Goal: Check status

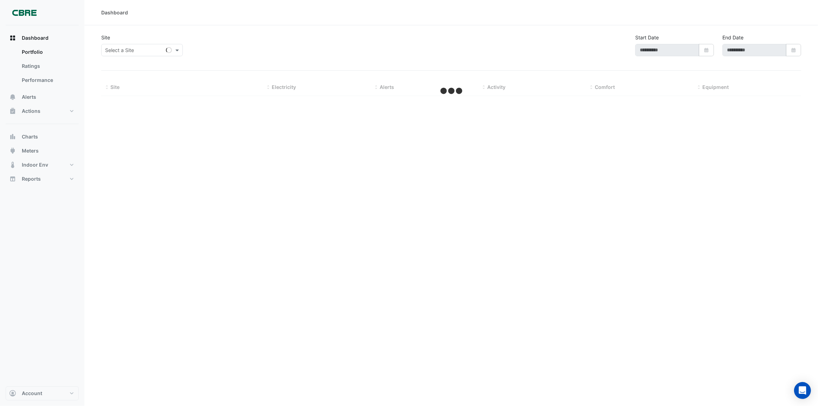
type input "**********"
select select "***"
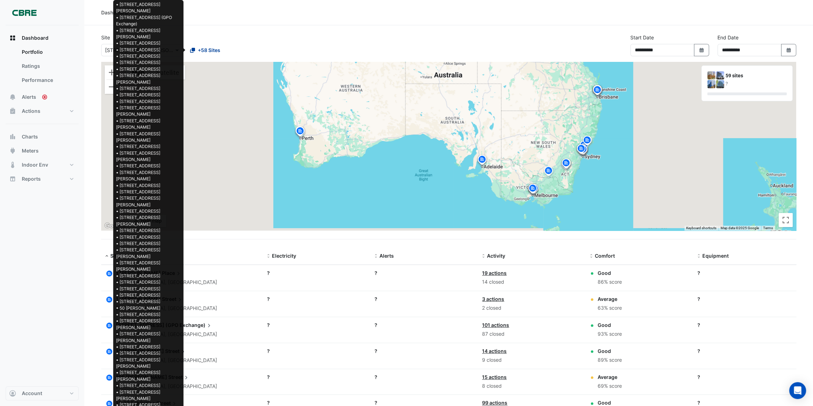
click at [201, 48] on span "+58 Sites" at bounding box center [209, 49] width 22 height 7
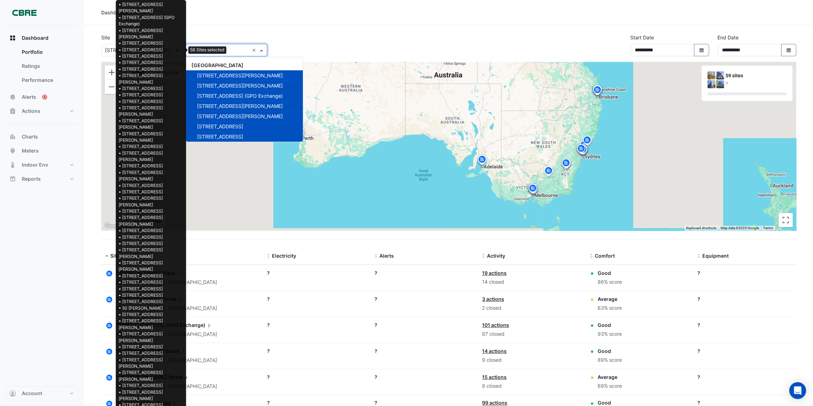
scroll to position [532, 0]
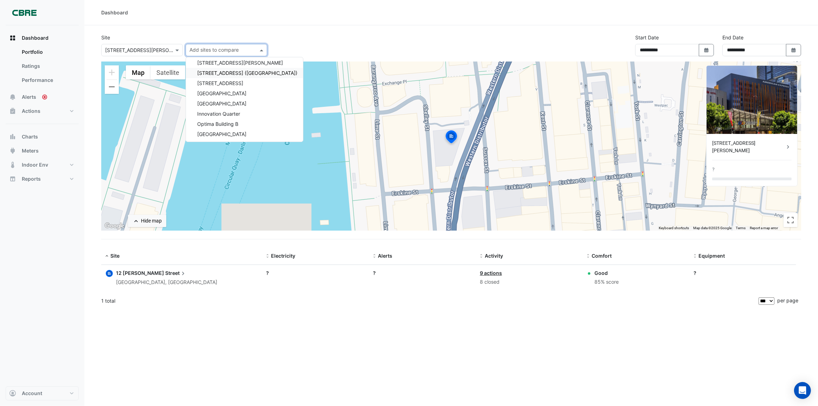
click at [357, 21] on div "Dashboard" at bounding box center [450, 12] width 733 height 25
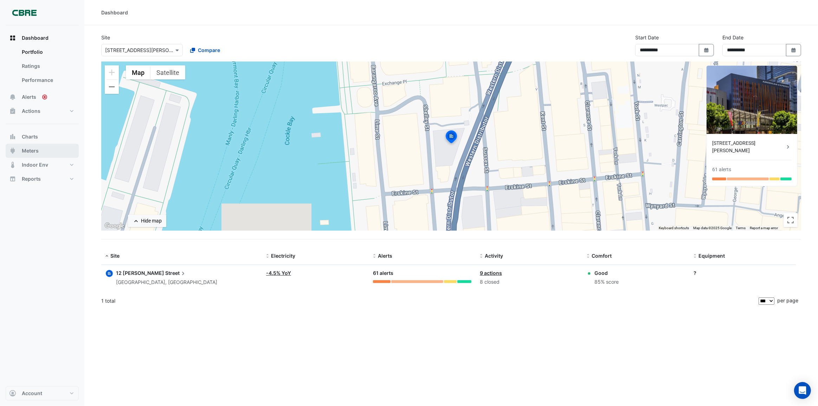
click at [33, 148] on span "Meters" at bounding box center [30, 150] width 17 height 7
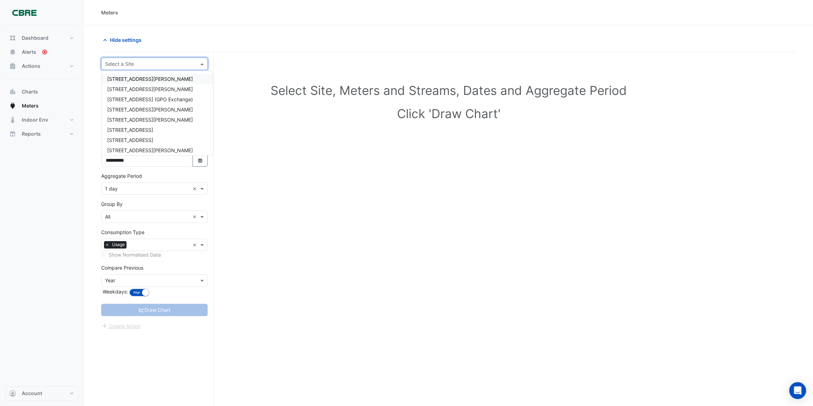
click at [155, 61] on input "text" at bounding box center [147, 63] width 85 height 7
click at [132, 146] on div "[STREET_ADDRESS][PERSON_NAME]" at bounding box center [157, 150] width 111 height 10
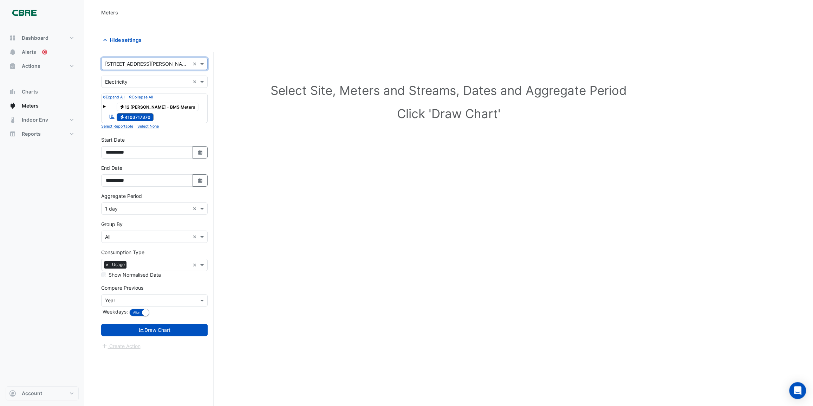
click at [201, 77] on div "× Electricity ×" at bounding box center [154, 82] width 106 height 12
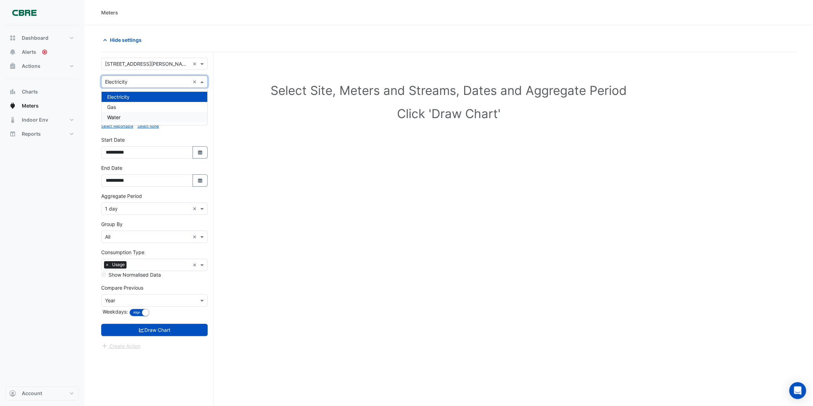
click at [140, 116] on div "Water" at bounding box center [155, 117] width 106 height 10
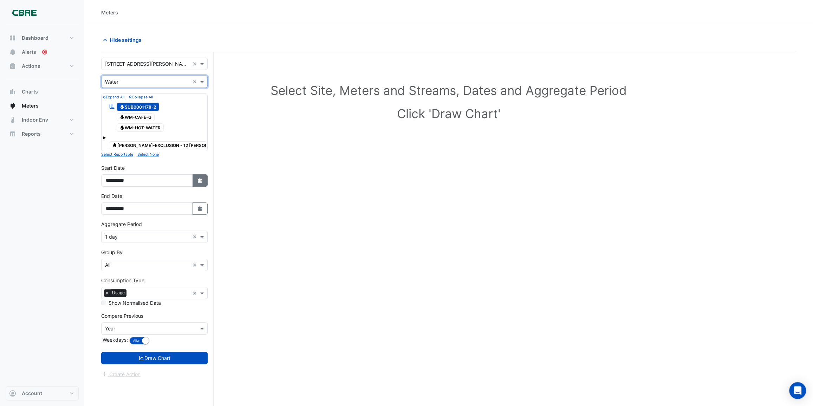
click at [203, 180] on button "Select Date" at bounding box center [200, 180] width 15 height 12
select select "*"
select select "****"
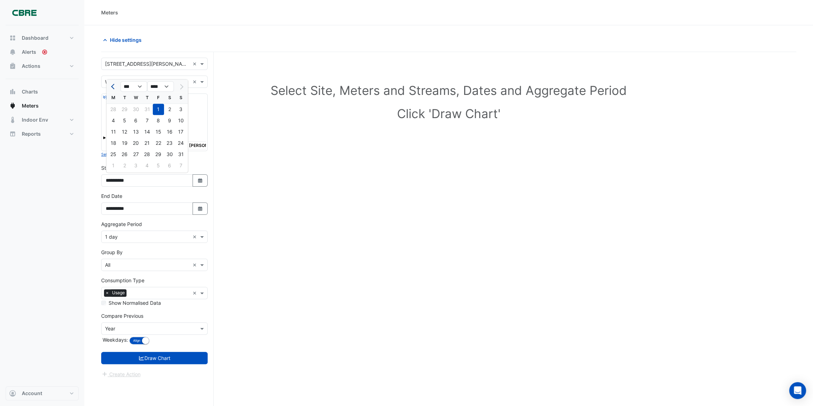
click at [115, 86] on span "Previous month" at bounding box center [113, 86] width 5 height 5
click at [114, 86] on span "Previous month" at bounding box center [113, 86] width 5 height 5
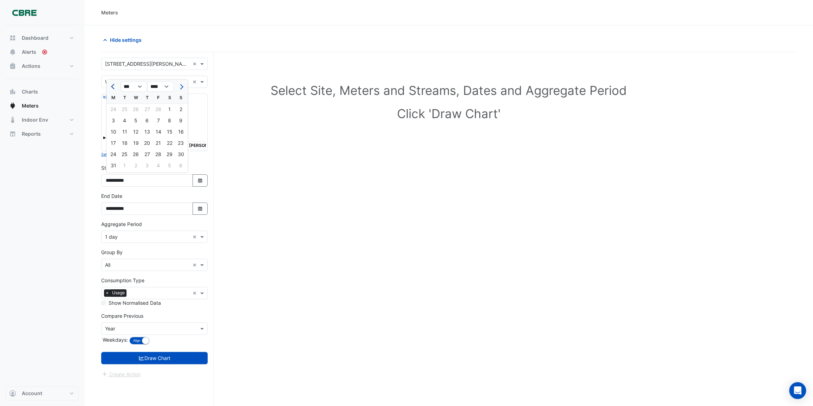
click at [114, 86] on span "Previous month" at bounding box center [113, 86] width 5 height 5
select select "**"
select select "****"
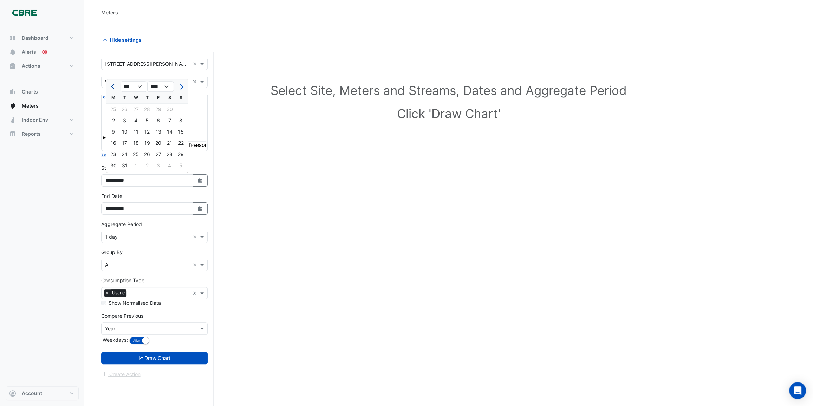
click at [114, 86] on span "Previous month" at bounding box center [113, 86] width 5 height 5
select select "**"
click at [159, 109] on div "1" at bounding box center [158, 109] width 11 height 11
type input "**********"
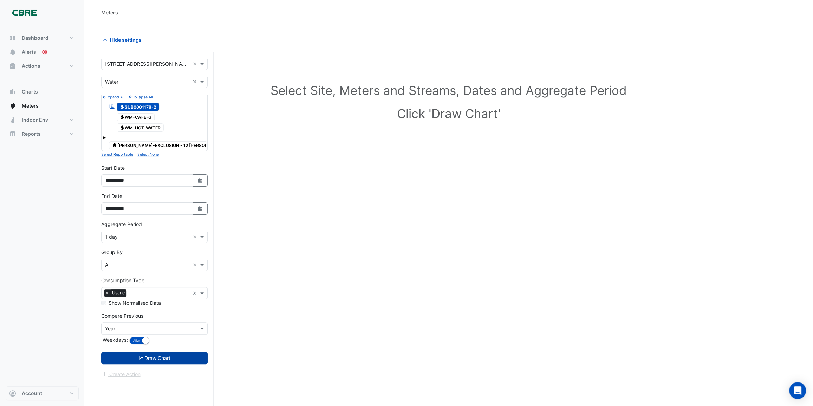
click at [172, 359] on button "Draw Chart" at bounding box center [154, 358] width 106 height 12
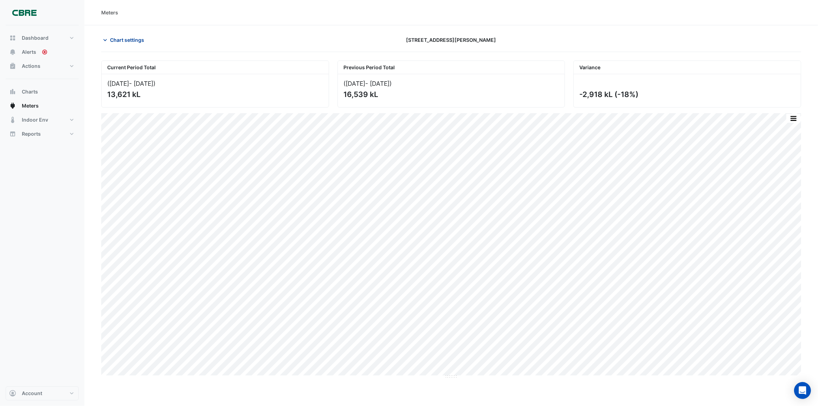
click at [125, 39] on span "Chart settings" at bounding box center [127, 39] width 34 height 7
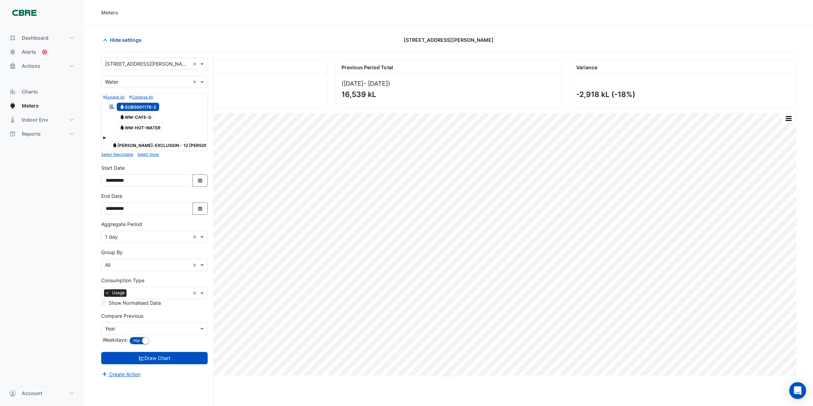
click at [104, 137] on span at bounding box center [104, 137] width 3 height 3
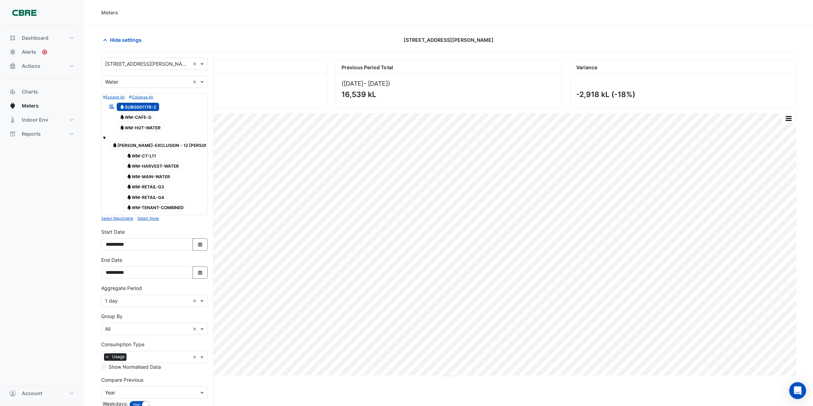
click at [103, 136] on span at bounding box center [104, 137] width 3 height 3
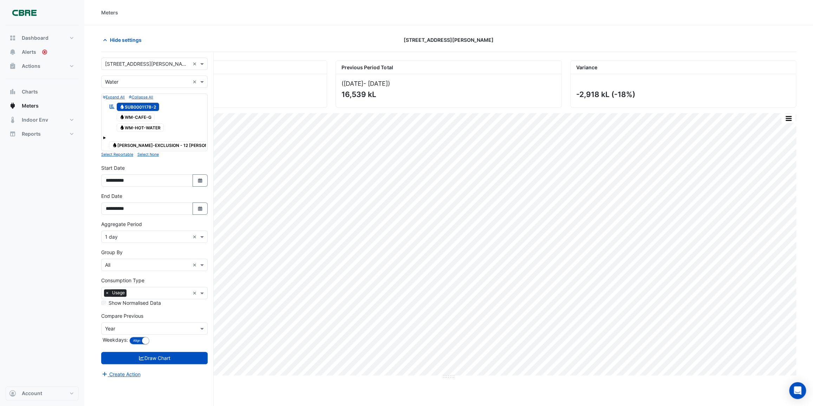
click at [139, 116] on span "Water WM-CAFE-G" at bounding box center [136, 117] width 38 height 8
click at [143, 125] on span "Water WM-HOT-WATER" at bounding box center [140, 127] width 47 height 8
click at [129, 143] on span "Water [PERSON_NAME]-EXCLUSION - 12 [PERSON_NAME]" at bounding box center [168, 145] width 119 height 8
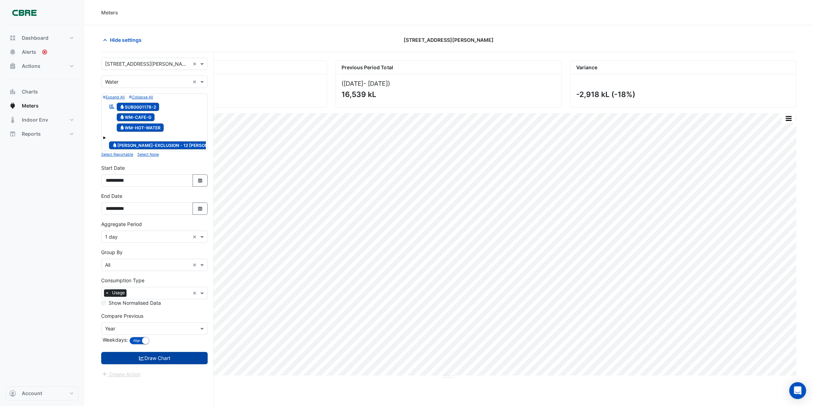
click at [185, 356] on button "Draw Chart" at bounding box center [154, 358] width 106 height 12
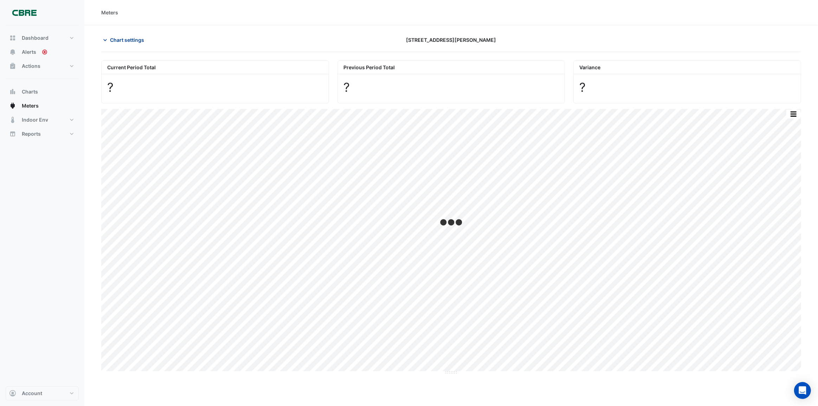
click at [104, 39] on icon "button" at bounding box center [105, 40] width 4 height 2
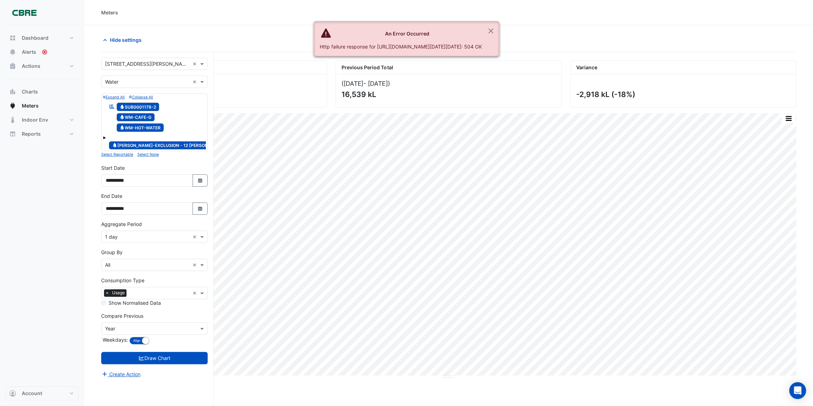
click at [116, 145] on icon at bounding box center [114, 145] width 3 height 4
click at [111, 106] on icon "Reportable" at bounding box center [112, 106] width 6 height 5
click at [121, 127] on icon at bounding box center [122, 127] width 3 height 4
click at [123, 116] on icon "Water" at bounding box center [121, 117] width 5 height 4
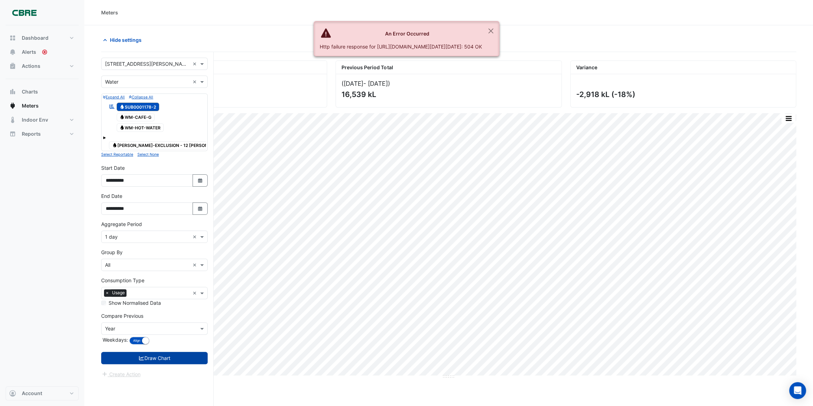
click at [139, 353] on button "Draw Chart" at bounding box center [154, 358] width 106 height 12
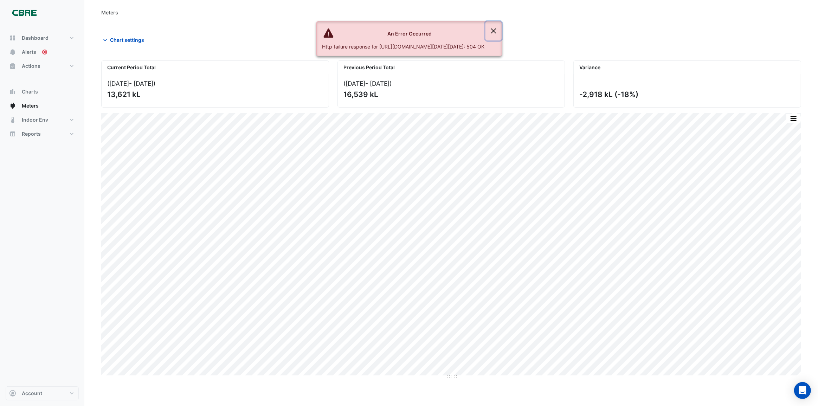
click at [501, 28] on button "Close" at bounding box center [493, 30] width 16 height 19
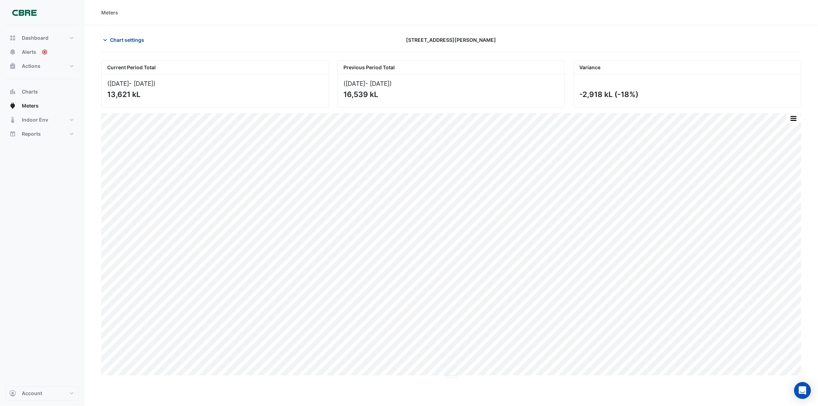
click at [116, 38] on span "Chart settings" at bounding box center [127, 39] width 34 height 7
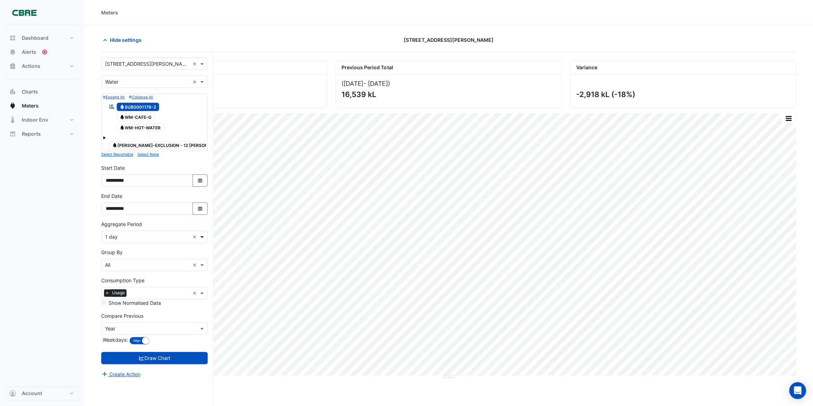
click at [203, 236] on span at bounding box center [202, 236] width 9 height 7
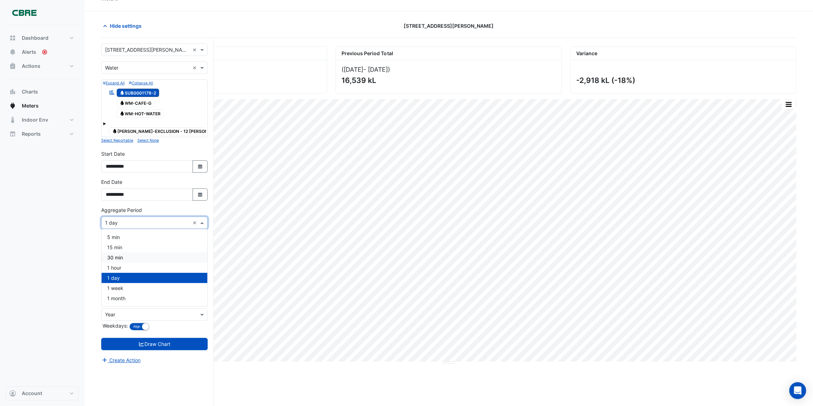
scroll to position [26, 0]
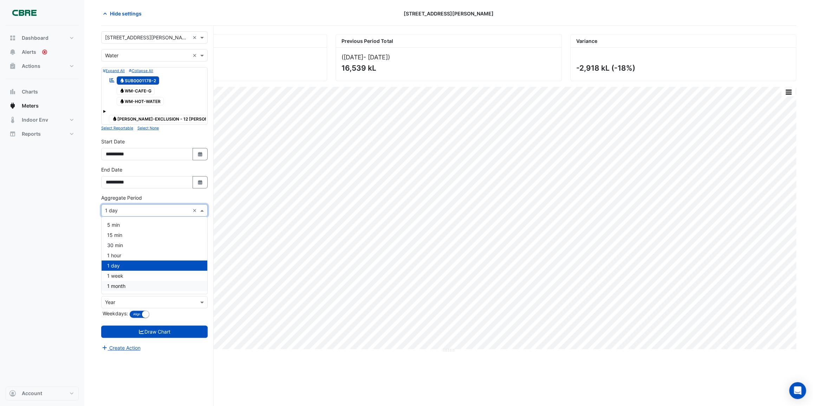
click at [122, 285] on span "1 month" at bounding box center [116, 286] width 18 height 6
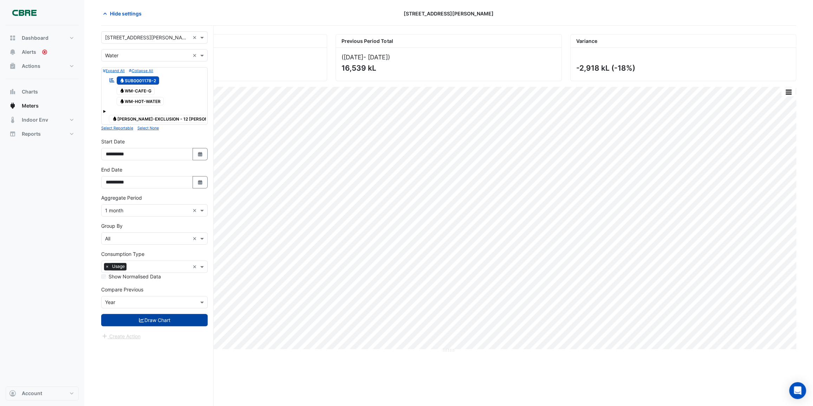
drag, startPoint x: 144, startPoint y: 319, endPoint x: 148, endPoint y: 318, distance: 3.9
click at [144, 319] on button "Draw Chart" at bounding box center [154, 320] width 106 height 12
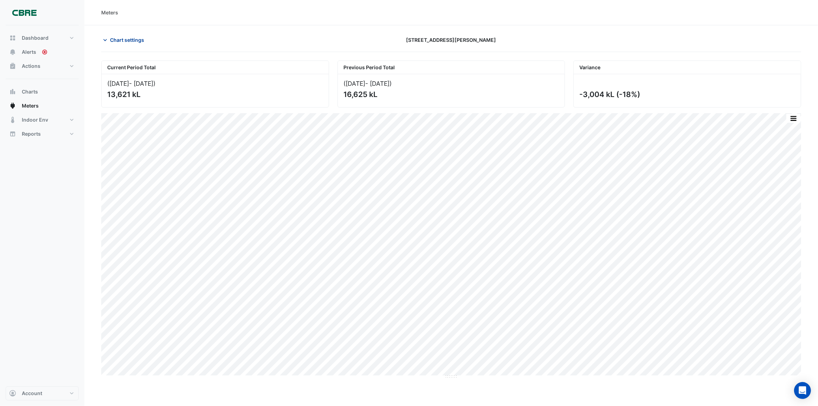
click at [104, 39] on icon "button" at bounding box center [105, 40] width 4 height 2
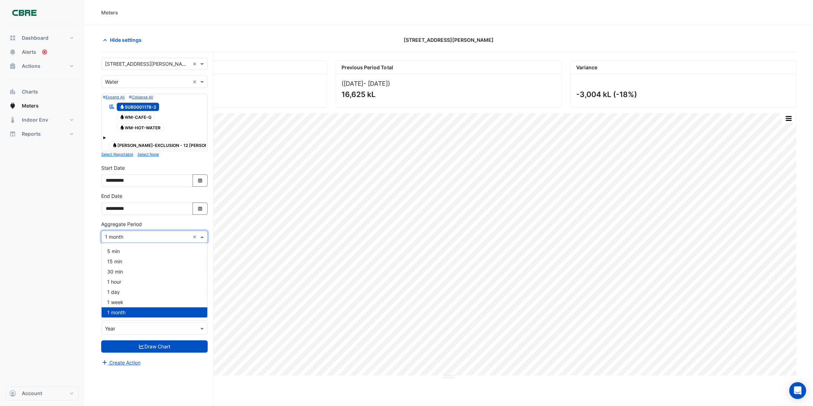
click at [203, 236] on span at bounding box center [202, 236] width 9 height 7
click at [107, 301] on span "1 week" at bounding box center [115, 302] width 16 height 6
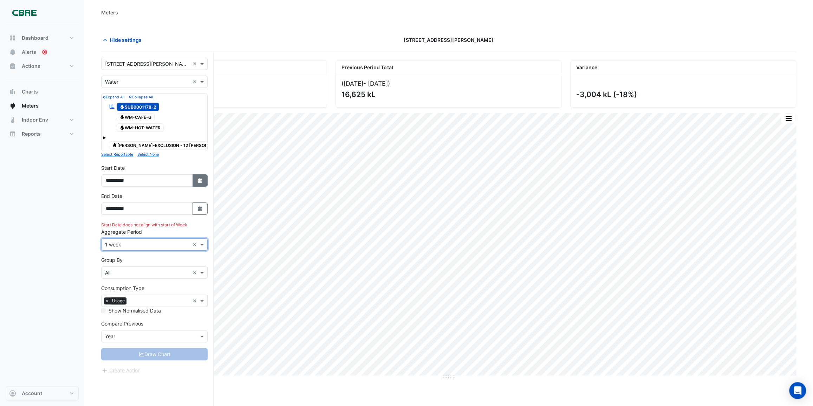
click at [204, 180] on button "Select Date" at bounding box center [200, 180] width 15 height 12
select select "**"
select select "****"
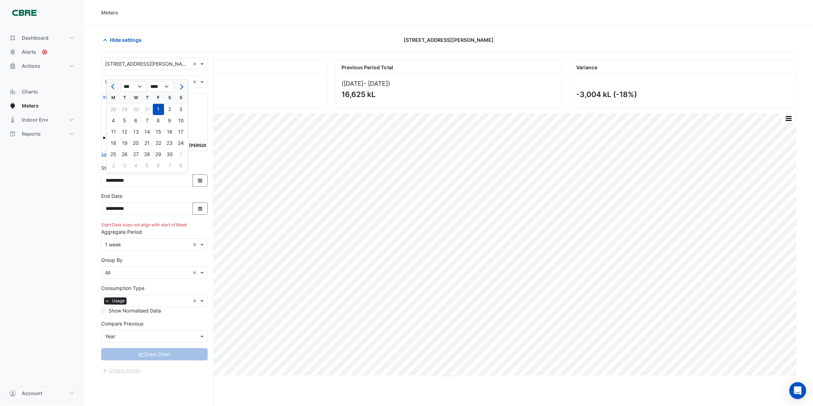
click at [114, 108] on div "28" at bounding box center [113, 109] width 11 height 11
type input "**********"
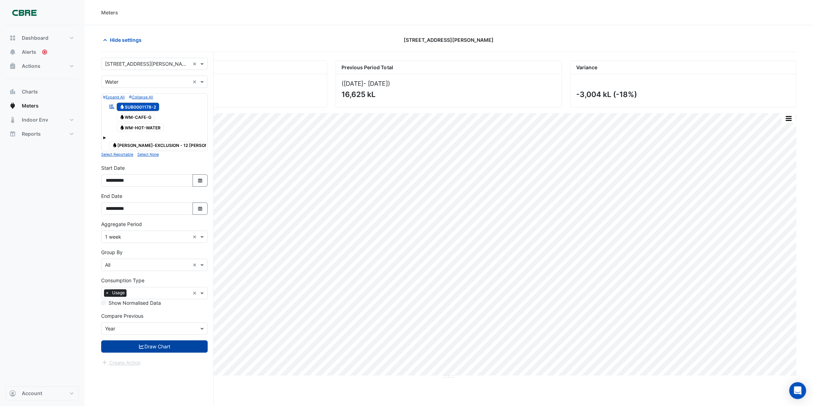
click at [154, 346] on button "Draw Chart" at bounding box center [154, 346] width 106 height 12
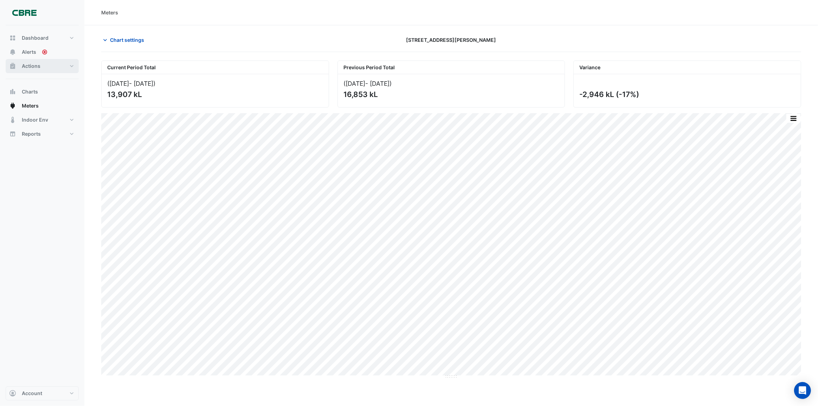
click at [72, 65] on button "Actions" at bounding box center [42, 66] width 73 height 14
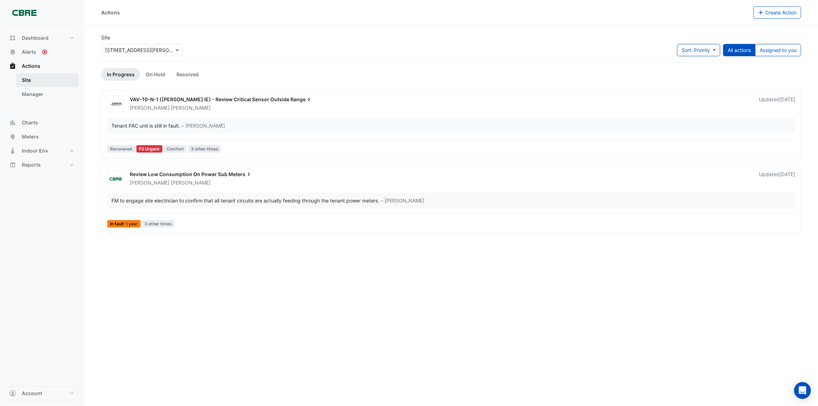
click at [46, 78] on link "Site" at bounding box center [47, 80] width 63 height 14
click at [41, 77] on link "Site" at bounding box center [47, 80] width 63 height 14
click at [35, 92] on link "Manager" at bounding box center [47, 94] width 63 height 14
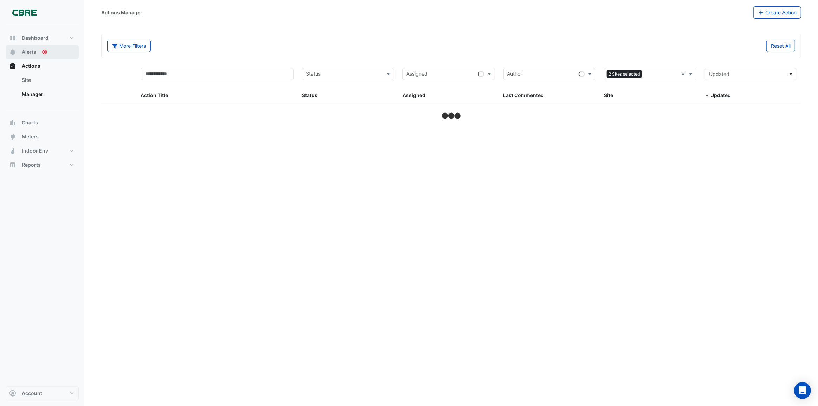
select select "***"
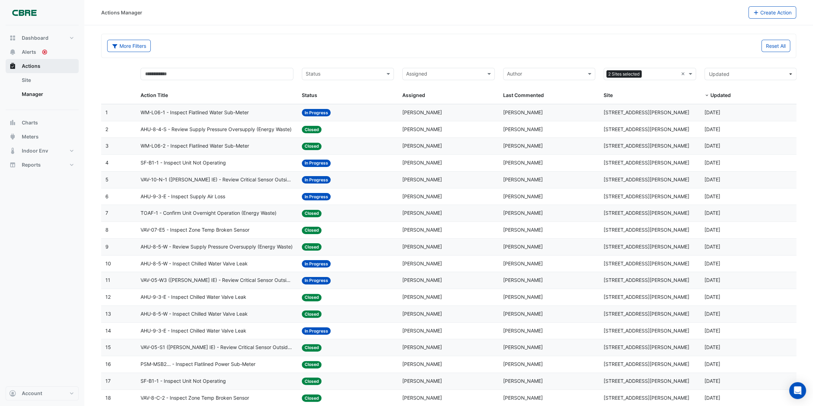
click at [30, 65] on span "Actions" at bounding box center [31, 66] width 19 height 7
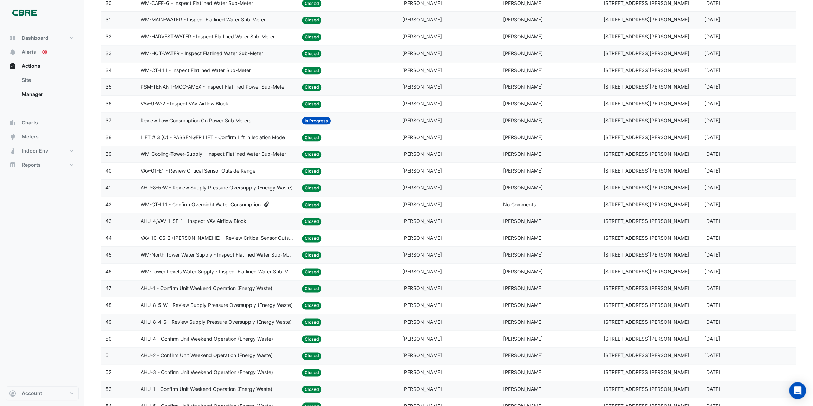
scroll to position [595, 0]
click at [181, 205] on span "WM-CT-L11 - Confirm Overnight Water Consumption" at bounding box center [201, 205] width 120 height 8
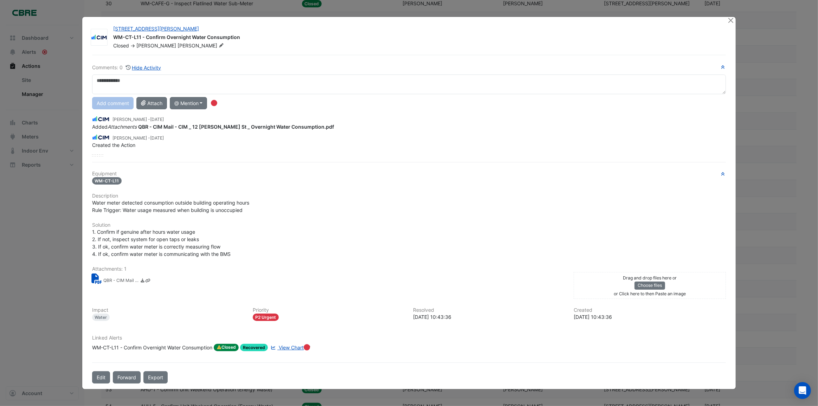
click at [164, 119] on span "[DATE]" at bounding box center [157, 119] width 14 height 5
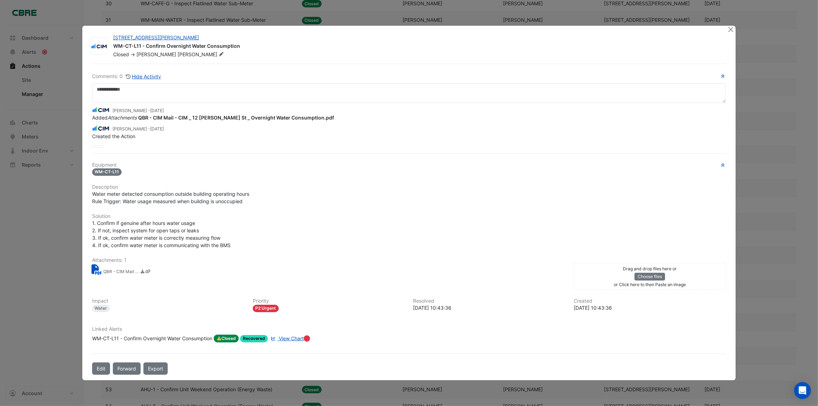
click at [164, 110] on span "[DATE]" at bounding box center [157, 110] width 14 height 5
click at [730, 30] on button "Close" at bounding box center [730, 29] width 7 height 7
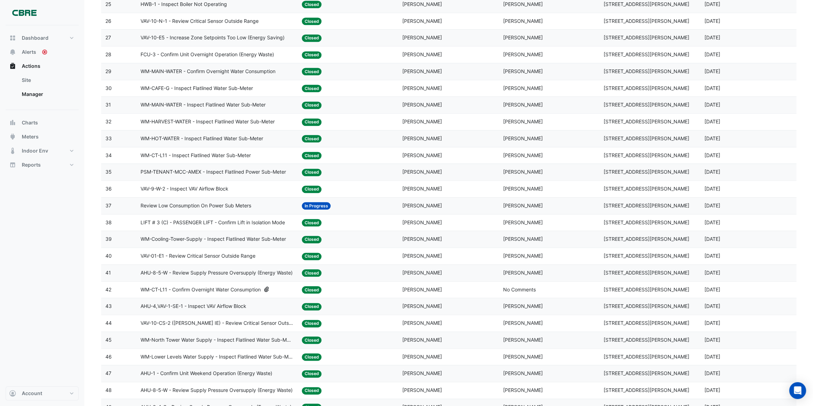
scroll to position [500, 0]
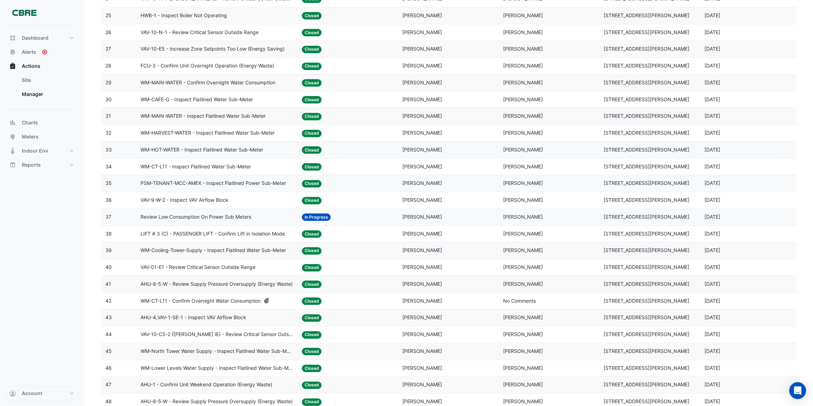
click at [206, 166] on span "WM-CT-L11 - Inspect Flatlined Water Sub-Meter" at bounding box center [196, 167] width 110 height 8
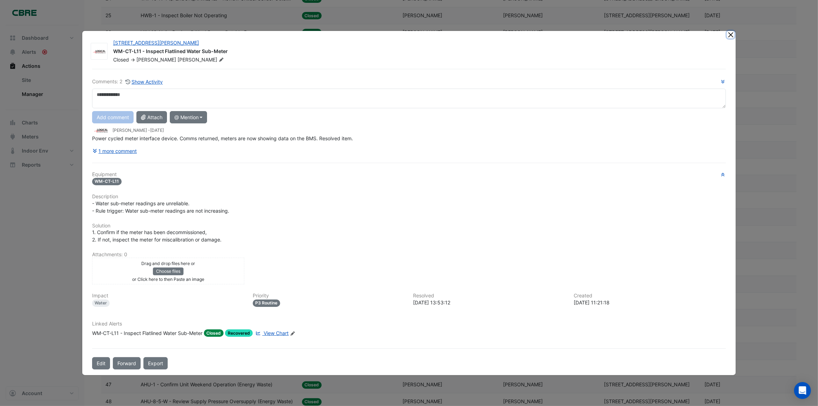
click at [729, 35] on button "Close" at bounding box center [730, 34] width 7 height 7
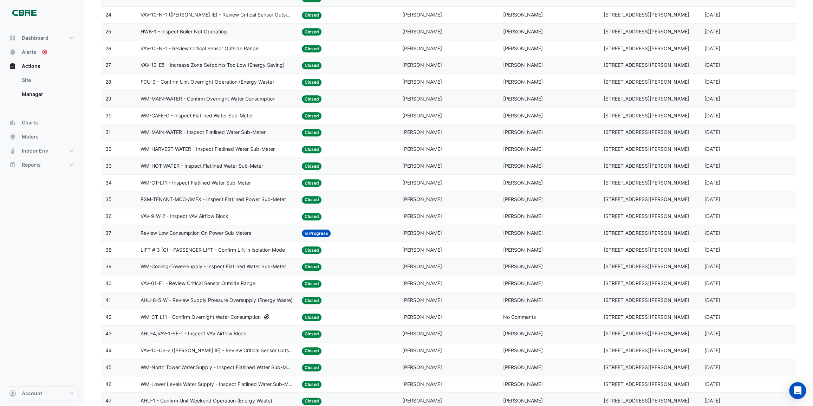
scroll to position [468, 0]
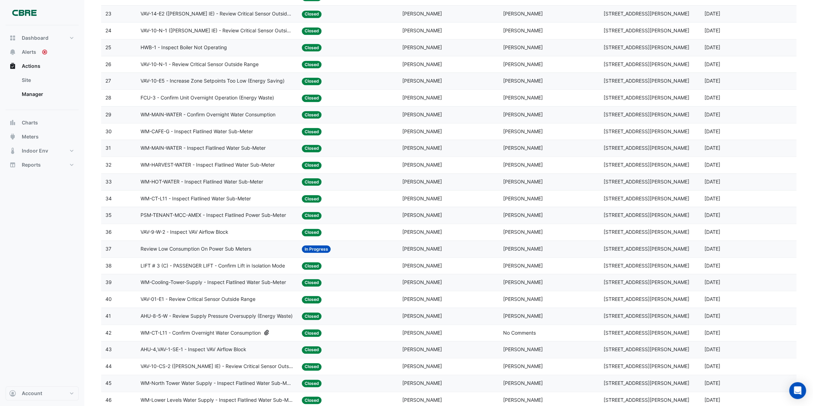
click at [171, 114] on span "WM-MAIN-WATER - Confirm Overnight Water Consumption" at bounding box center [208, 115] width 135 height 8
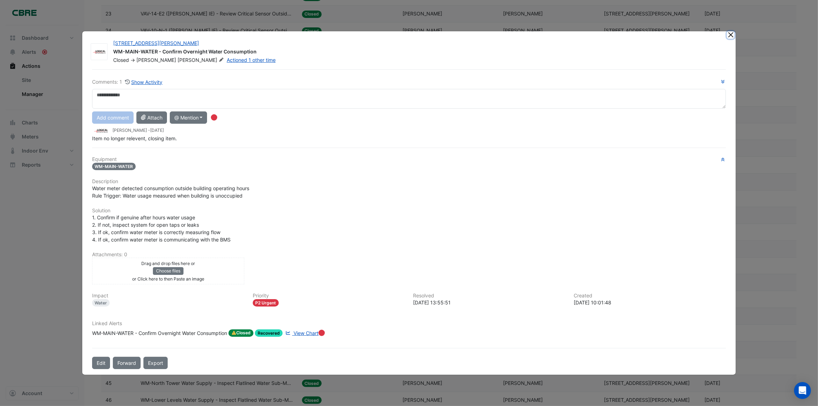
click at [728, 36] on button "Close" at bounding box center [730, 34] width 7 height 7
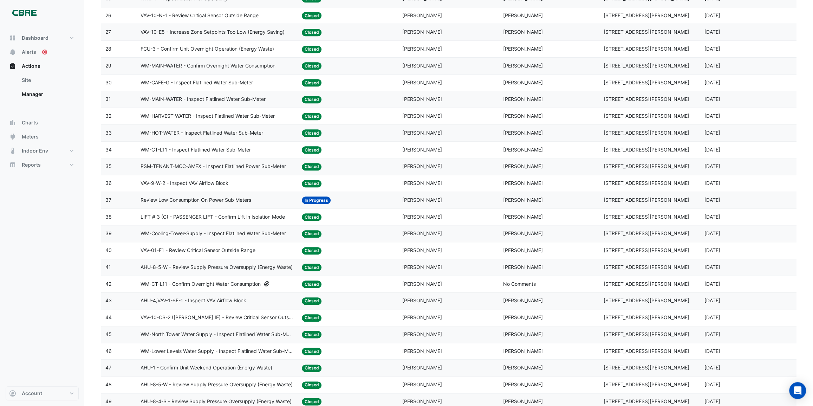
scroll to position [532, 0]
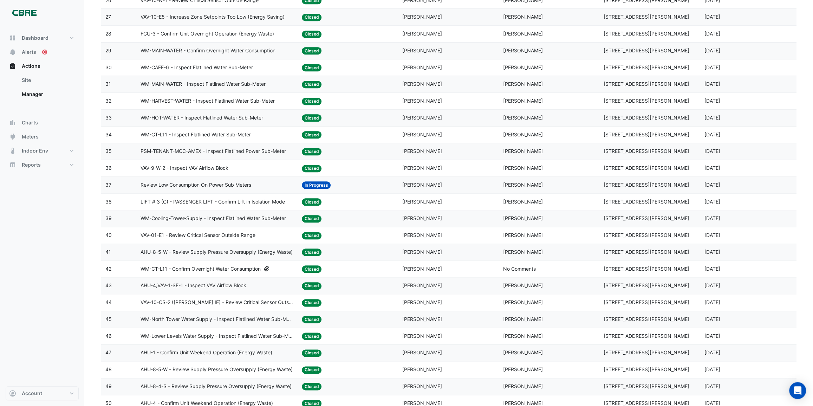
click at [269, 267] on icon at bounding box center [266, 268] width 6 height 5
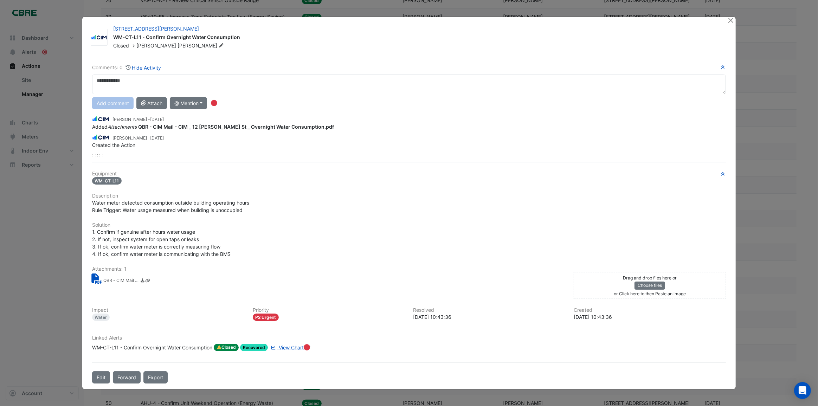
click at [122, 281] on small "QBR - CIM Mail - CIM _ 12 [PERSON_NAME] St _ Overnight Water Consumption.pdf" at bounding box center [120, 280] width 35 height 7
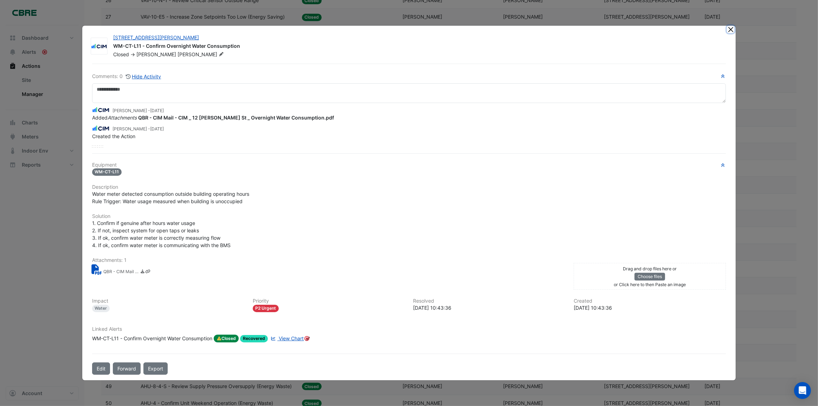
click at [729, 32] on button "Close" at bounding box center [730, 29] width 7 height 7
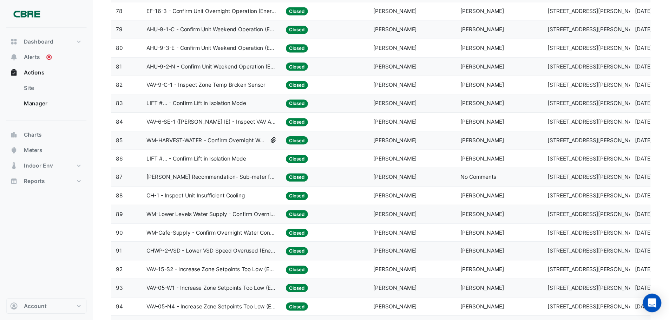
scroll to position [1394, 0]
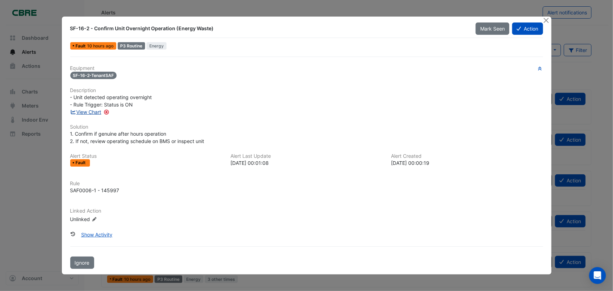
click at [95, 112] on link "View Chart" at bounding box center [85, 112] width 31 height 6
